Goal: Transaction & Acquisition: Purchase product/service

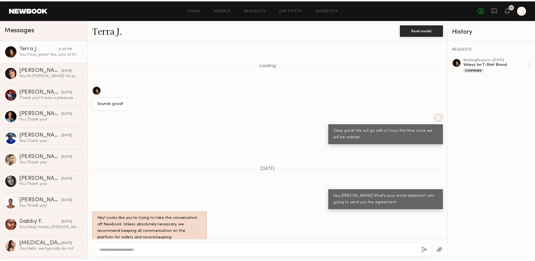
scroll to position [1194, 0]
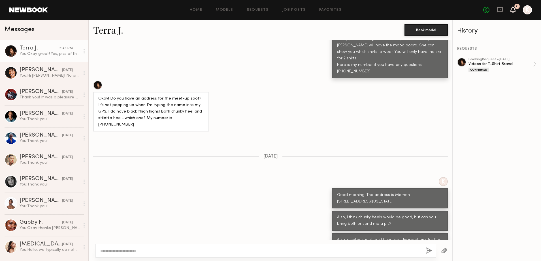
click at [514, 7] on div "11" at bounding box center [512, 10] width 5 height 7
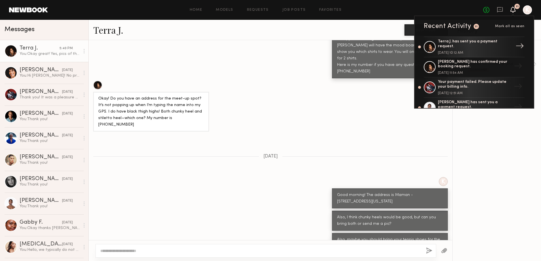
click at [487, 44] on div "Terra J. has sent you a payment request." at bounding box center [475, 44] width 74 height 10
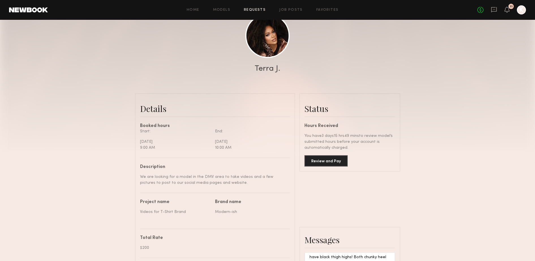
scroll to position [71, 0]
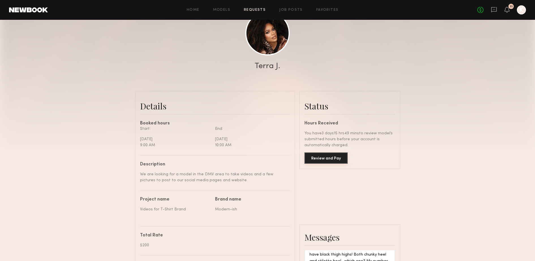
click at [328, 162] on button "Review and Pay" at bounding box center [326, 158] width 43 height 11
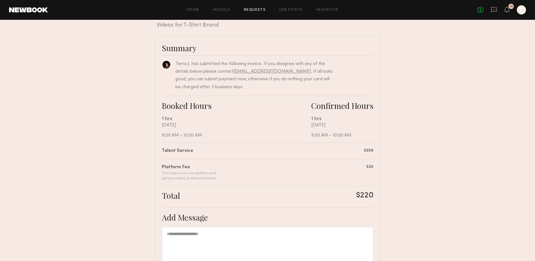
scroll to position [71, 0]
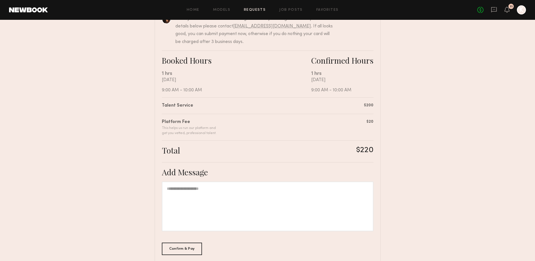
click at [234, 195] on div at bounding box center [268, 207] width 212 height 50
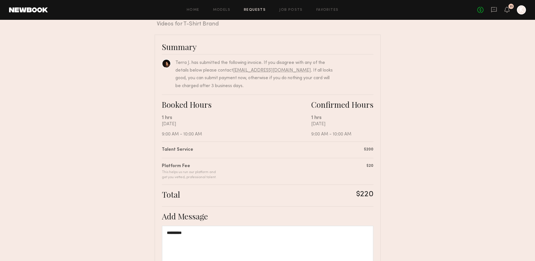
scroll to position [0, 0]
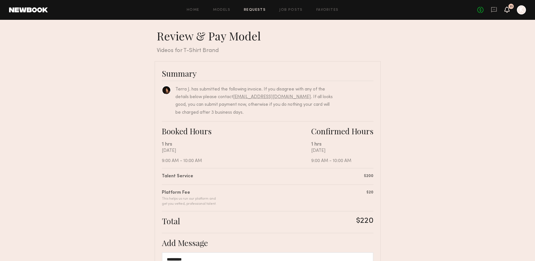
click at [507, 12] on icon at bounding box center [508, 12] width 2 height 1
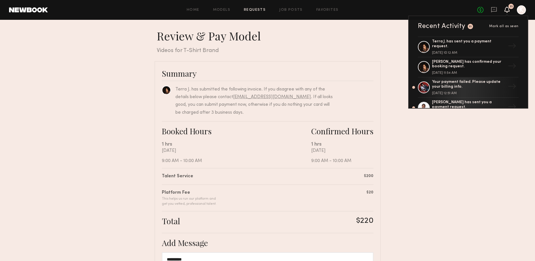
click at [522, 9] on div at bounding box center [521, 9] width 9 height 9
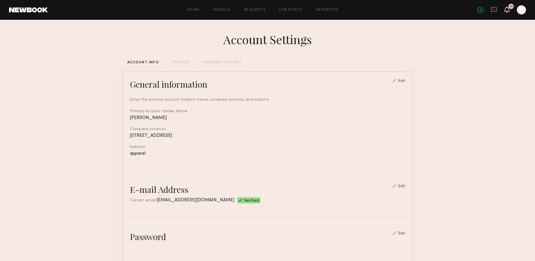
click at [508, 8] on icon at bounding box center [507, 9] width 5 height 4
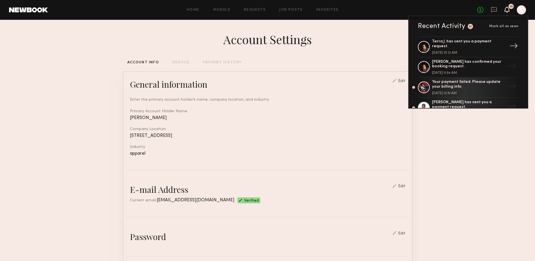
click at [471, 42] on div "Terra J. has sent you a payment request." at bounding box center [469, 44] width 74 height 10
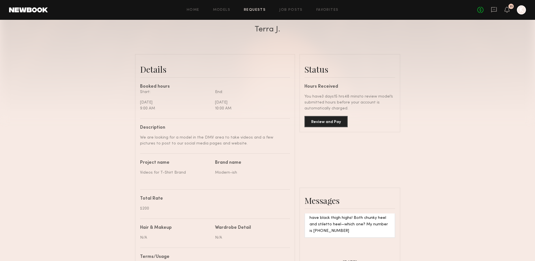
scroll to position [106, 0]
click at [333, 126] on button "Review and Pay" at bounding box center [326, 122] width 43 height 11
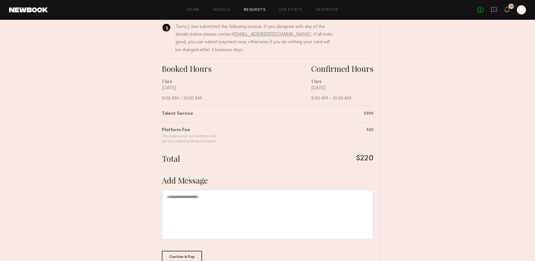
scroll to position [71, 0]
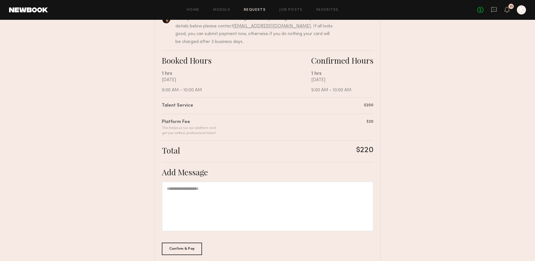
click at [225, 204] on div at bounding box center [268, 207] width 212 height 50
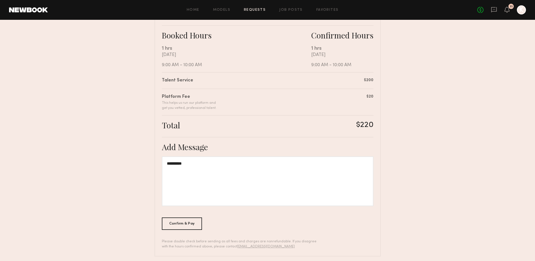
scroll to position [101, 0]
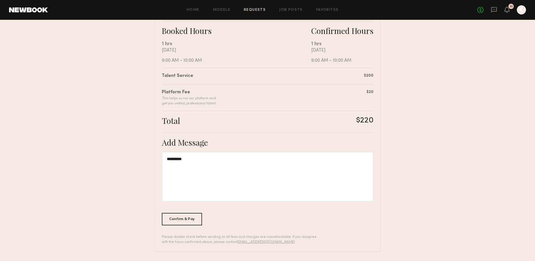
click at [237, 166] on div "**********" at bounding box center [268, 177] width 212 height 50
click at [178, 226] on div "**********" at bounding box center [268, 107] width 227 height 292
click at [183, 220] on div "Confirm & Pay" at bounding box center [182, 219] width 40 height 12
